Goal: Task Accomplishment & Management: Manage account settings

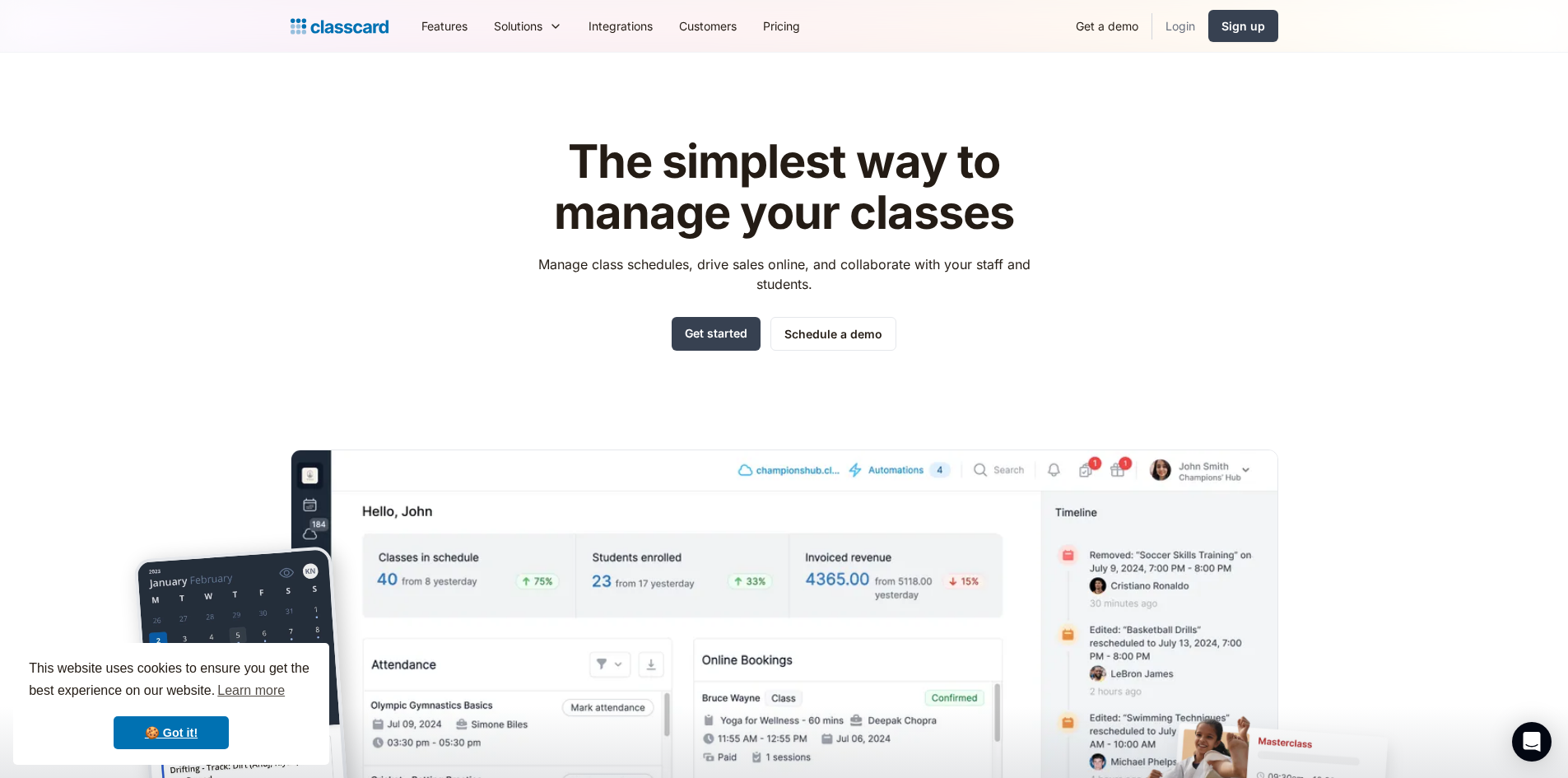
click at [1173, 26] on link "Login" at bounding box center [1180, 26] width 56 height 37
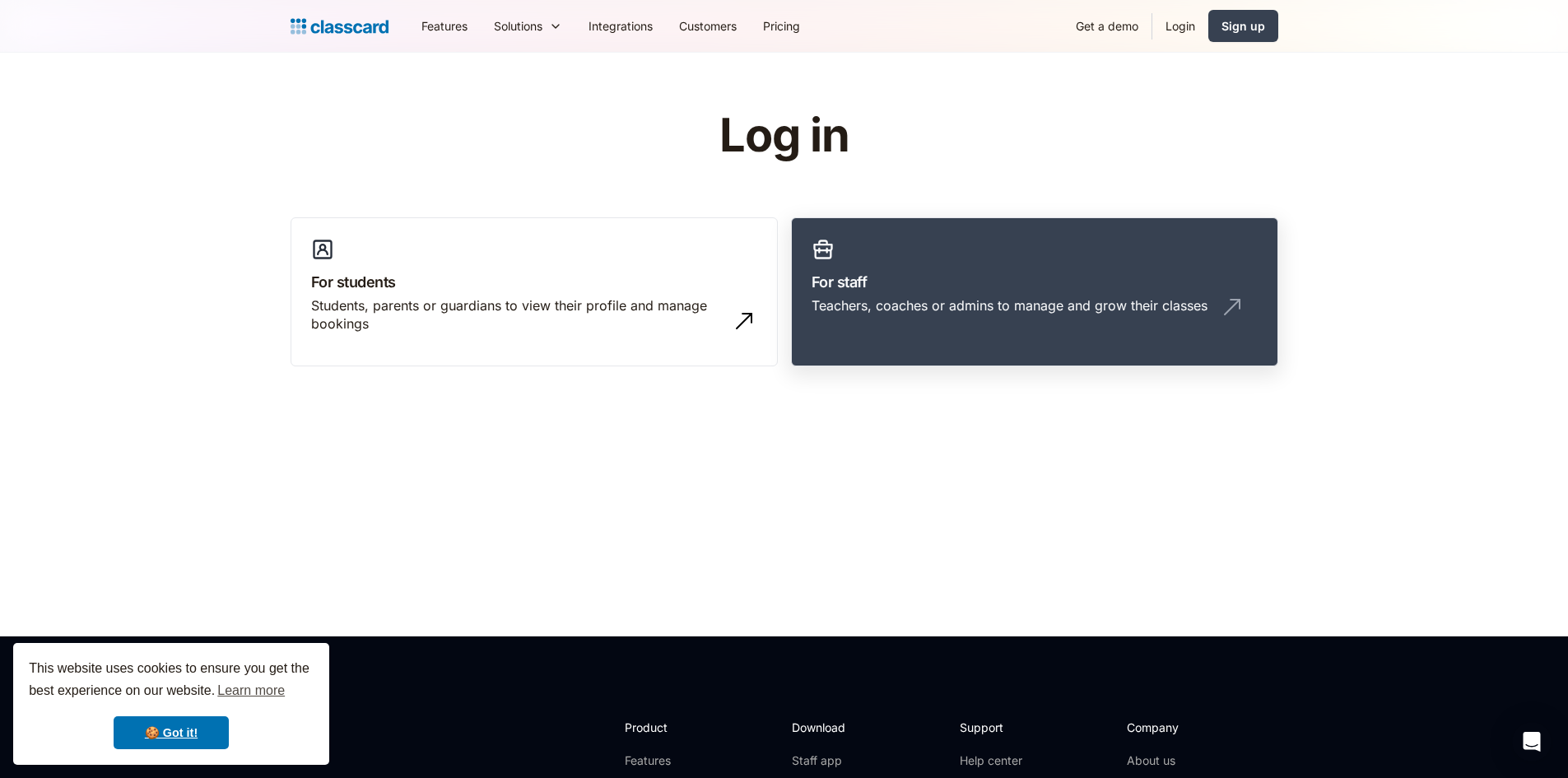
click at [922, 299] on div "Teachers, coaches or admins to manage and grow their classes" at bounding box center [1008, 304] width 395 height 18
